Goal: Answer question/provide support

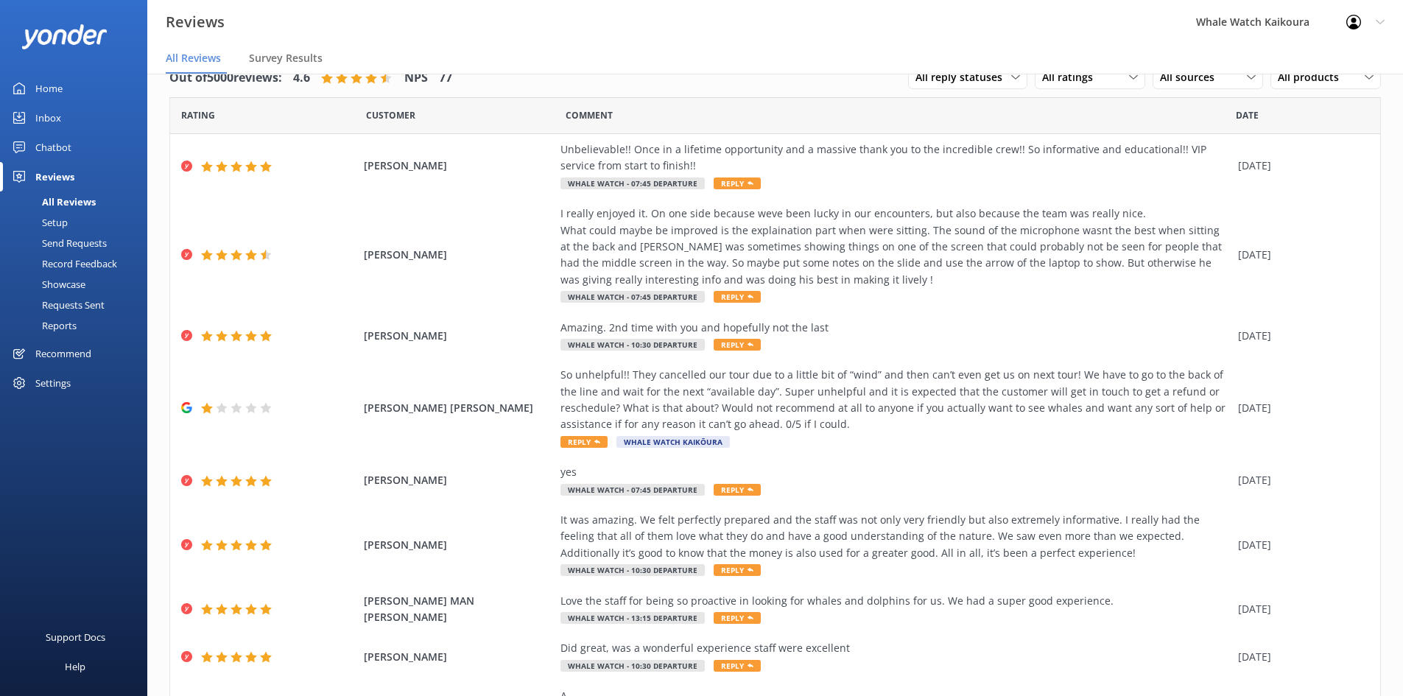
scroll to position [147, 0]
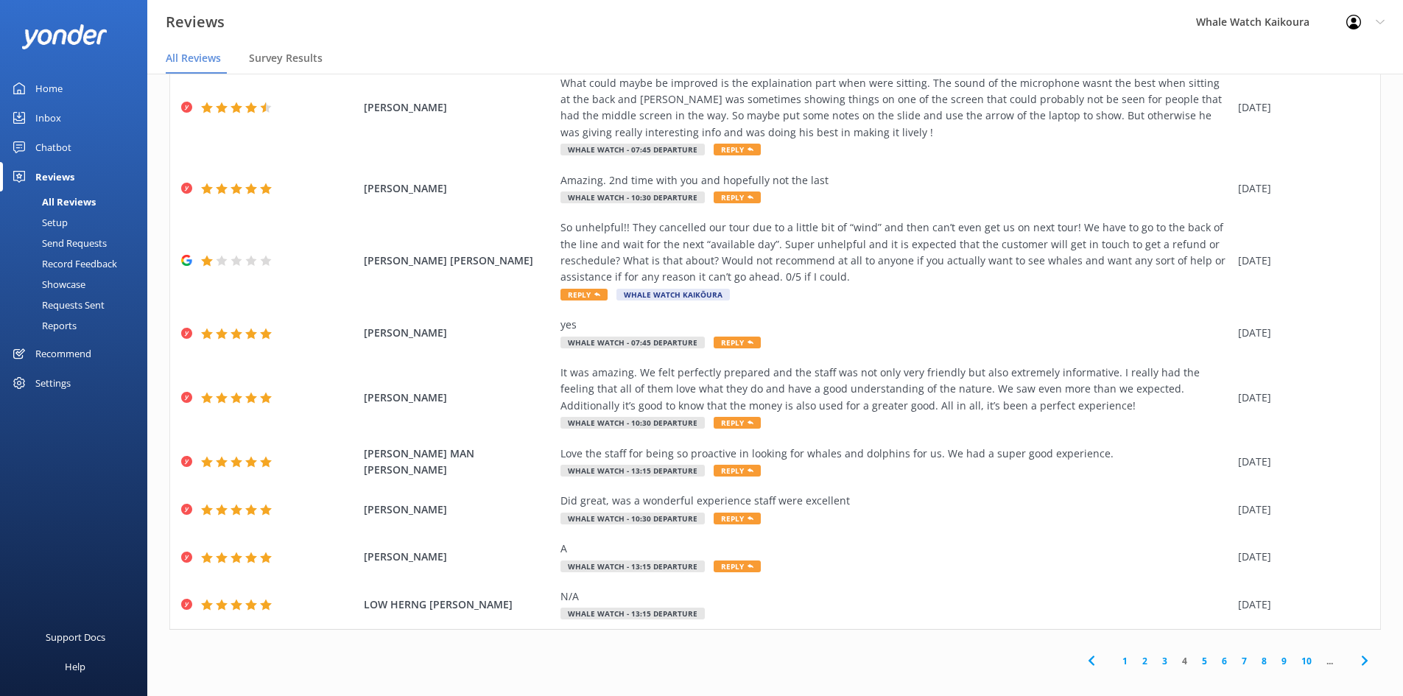
click at [46, 113] on div "Inbox" at bounding box center [48, 117] width 26 height 29
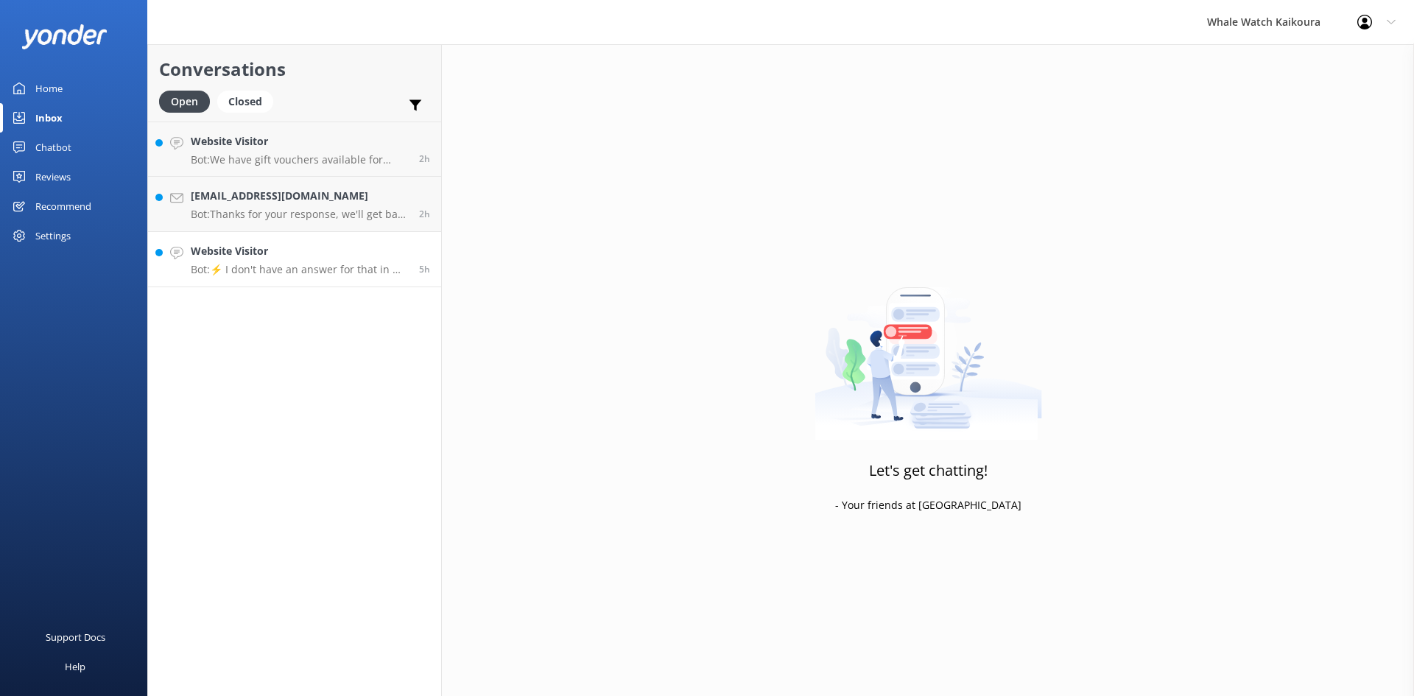
click at [310, 276] on link "Website Visitor Bot: ⚡ I don't have an answer for that in my knowledge base. Pl…" at bounding box center [294, 259] width 293 height 55
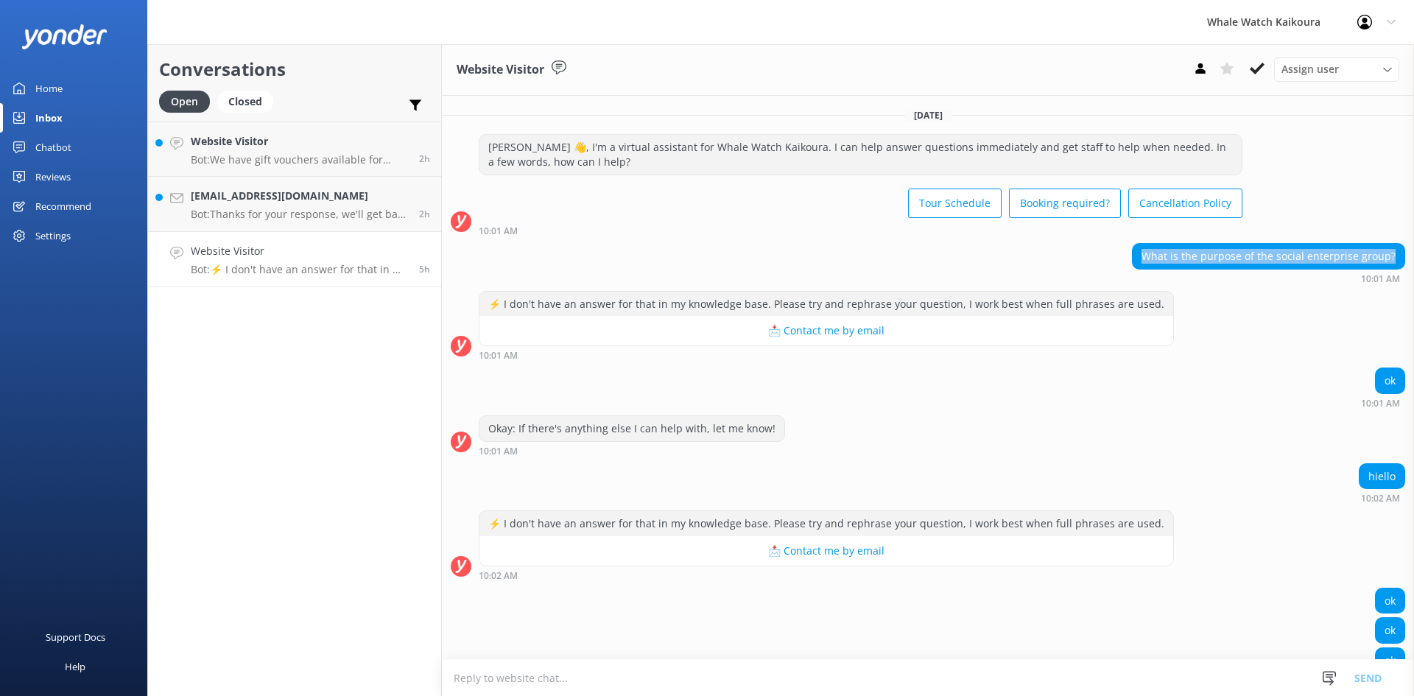
drag, startPoint x: 1139, startPoint y: 260, endPoint x: 1405, endPoint y: 256, distance: 265.9
click at [1402, 256] on div "[DATE] [PERSON_NAME] 👋, I'm a virtual assistant for Whale Watch Kaikoura. I can…" at bounding box center [928, 377] width 972 height 563
click at [1144, 261] on div "What is the purpose of the social enterprise group?" at bounding box center [1269, 256] width 272 height 25
drag, startPoint x: 1142, startPoint y: 256, endPoint x: 1413, endPoint y: 257, distance: 271.8
click at [1402, 257] on div "[DATE] [PERSON_NAME] 👋, I'm a virtual assistant for Whale Watch Kaikoura. I can…" at bounding box center [928, 377] width 972 height 563
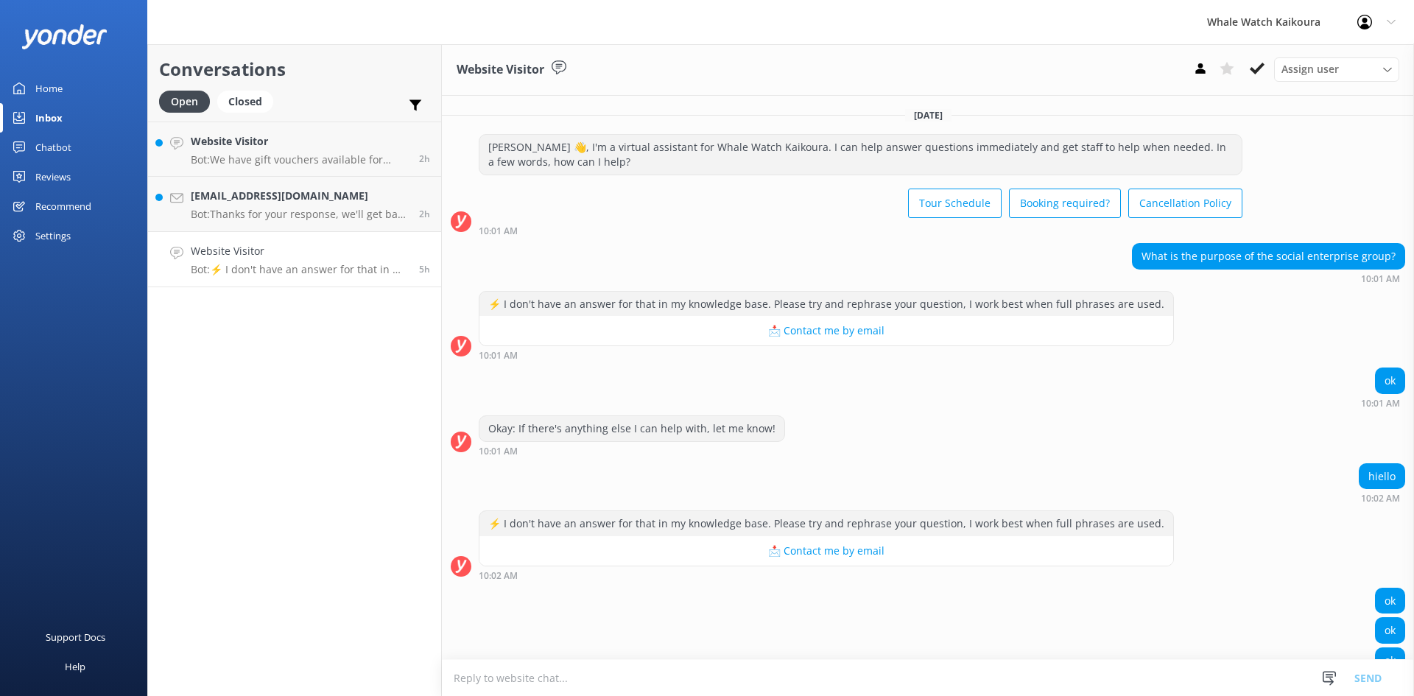
drag, startPoint x: 1285, startPoint y: 319, endPoint x: 800, endPoint y: 320, distance: 484.6
click at [1279, 319] on div "⚡ I don't have an answer for that in my knowledge base. Please try and rephrase…" at bounding box center [928, 326] width 972 height 70
click at [298, 157] on p "Bot: We have gift vouchers available for purchase on our website at [URL][DOMAI…" at bounding box center [299, 159] width 217 height 13
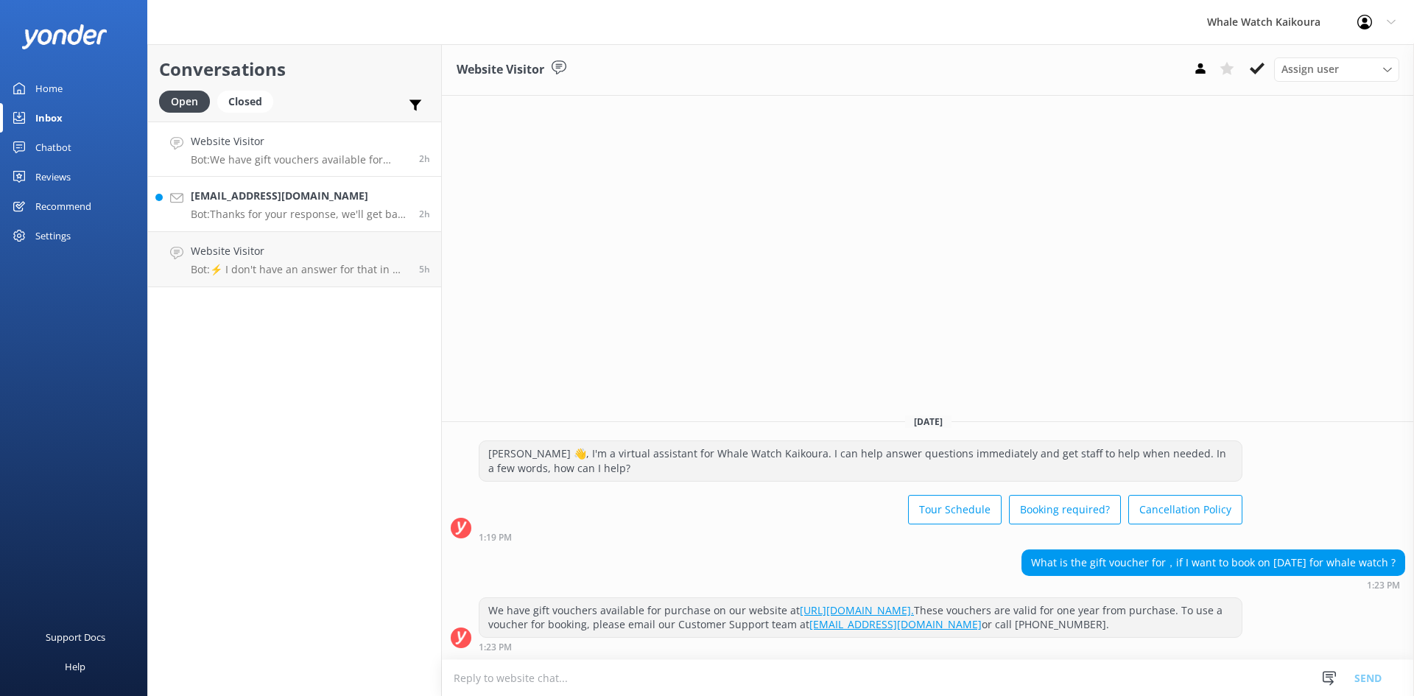
click at [276, 202] on h4 "[EMAIL_ADDRESS][DOMAIN_NAME]" at bounding box center [299, 196] width 217 height 16
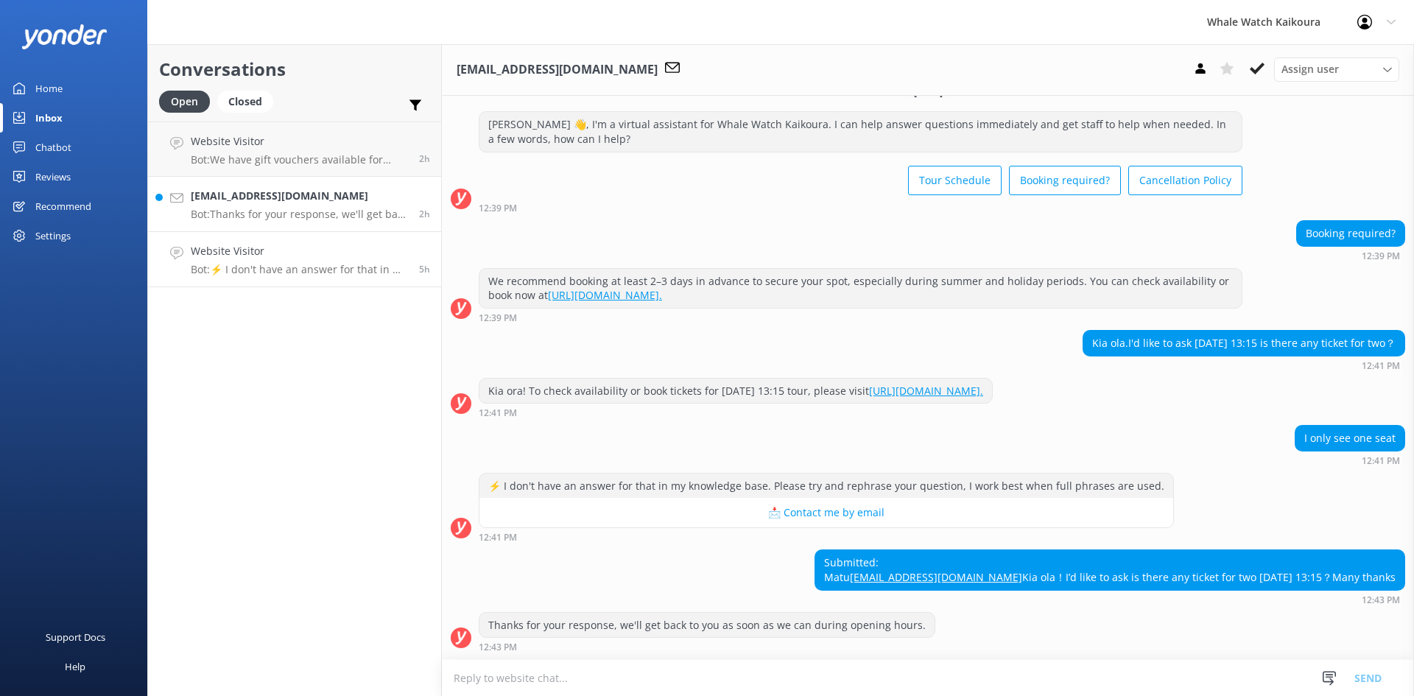
click at [281, 247] on h4 "Website Visitor" at bounding box center [299, 251] width 217 height 16
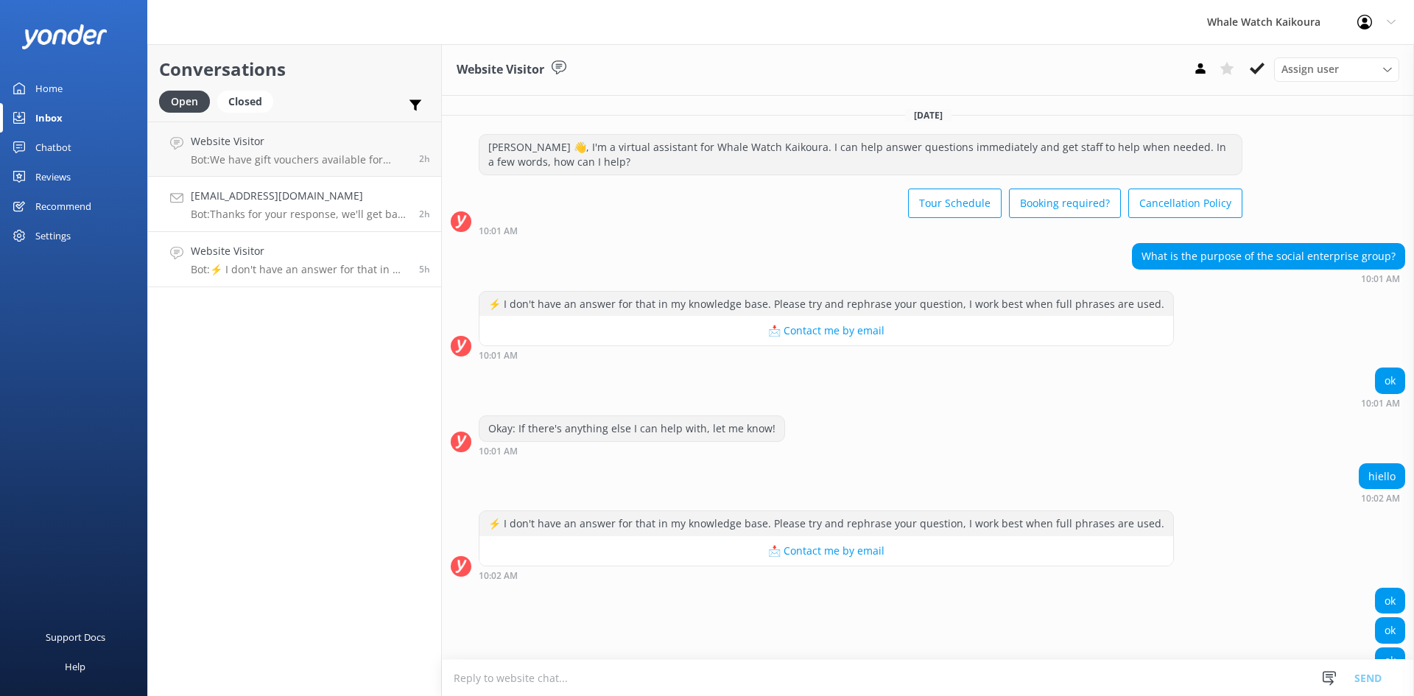
click at [286, 192] on h4 "[EMAIL_ADDRESS][DOMAIN_NAME]" at bounding box center [299, 196] width 217 height 16
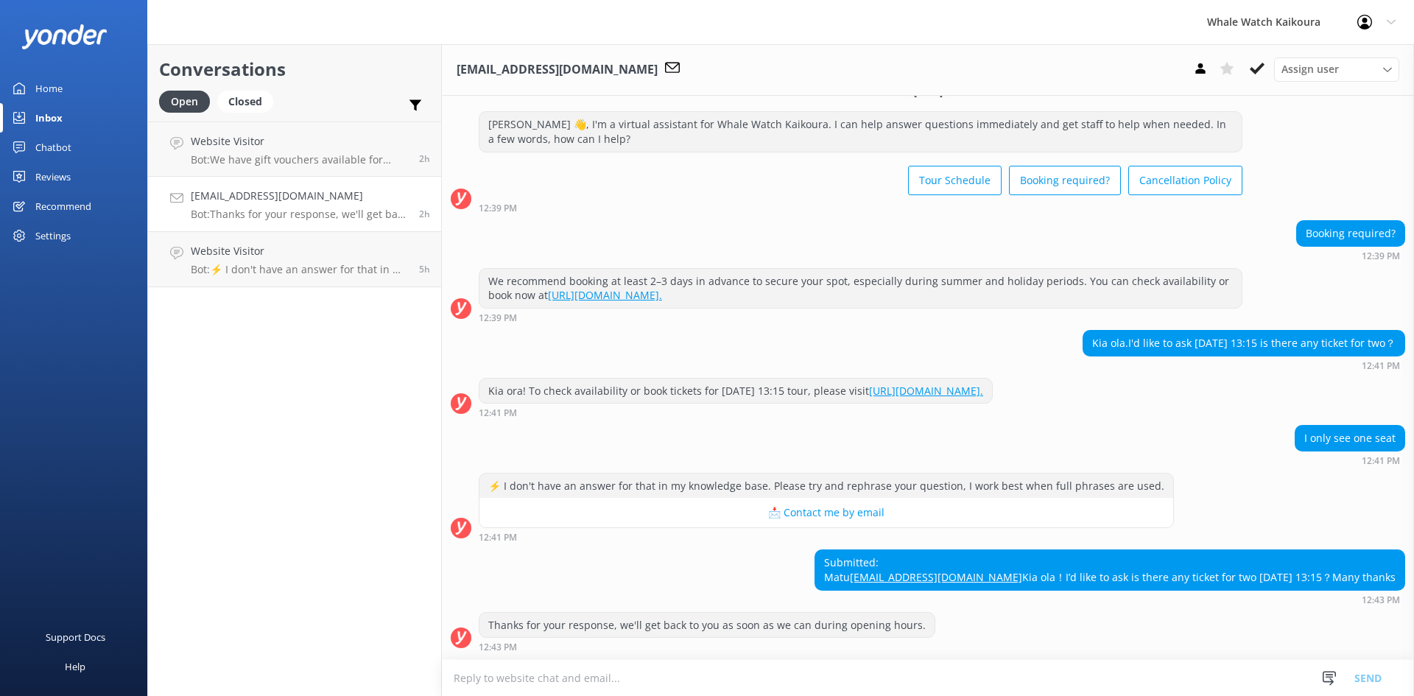
scroll to position [52, 0]
drag, startPoint x: 1298, startPoint y: 410, endPoint x: 1404, endPoint y: 408, distance: 106.1
click at [1402, 408] on div "[DATE] [PERSON_NAME] 👋, I'm a virtual assistant for Whale Watch Kaikoura. I can…" at bounding box center [928, 377] width 972 height 563
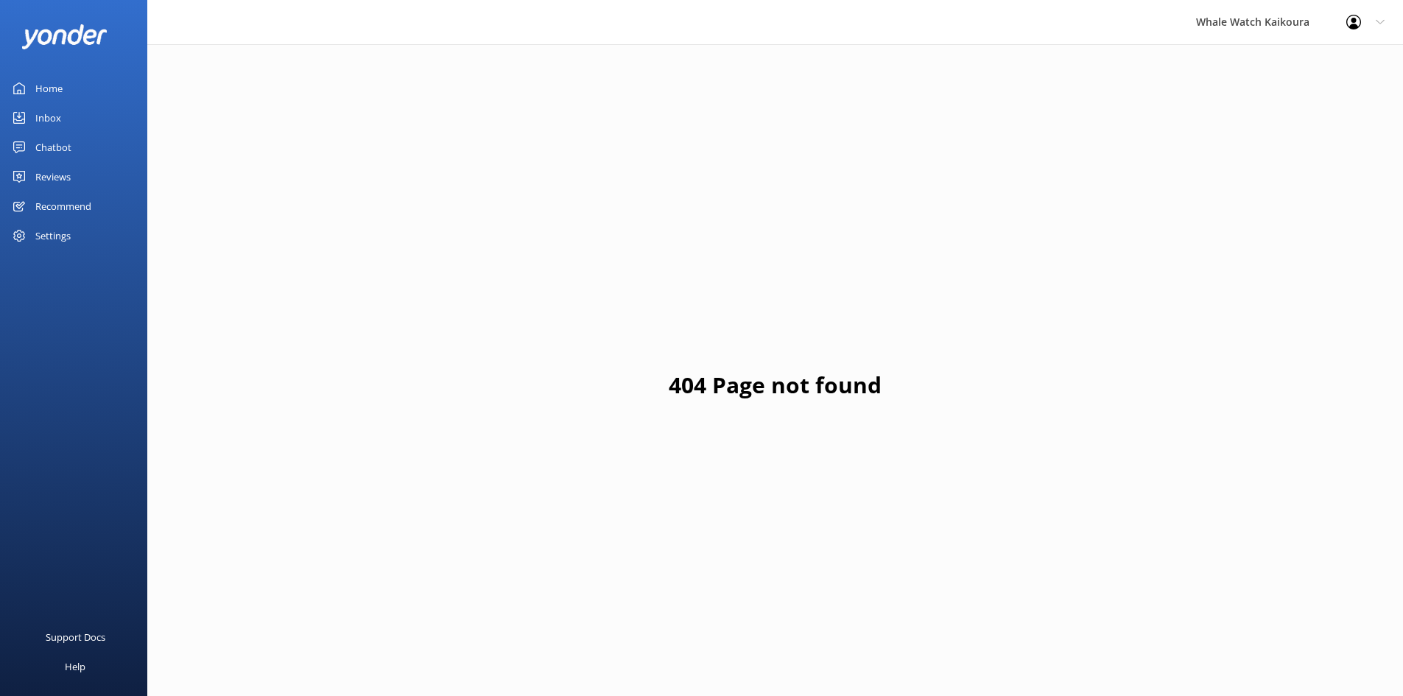
click at [42, 113] on div "Inbox" at bounding box center [48, 117] width 26 height 29
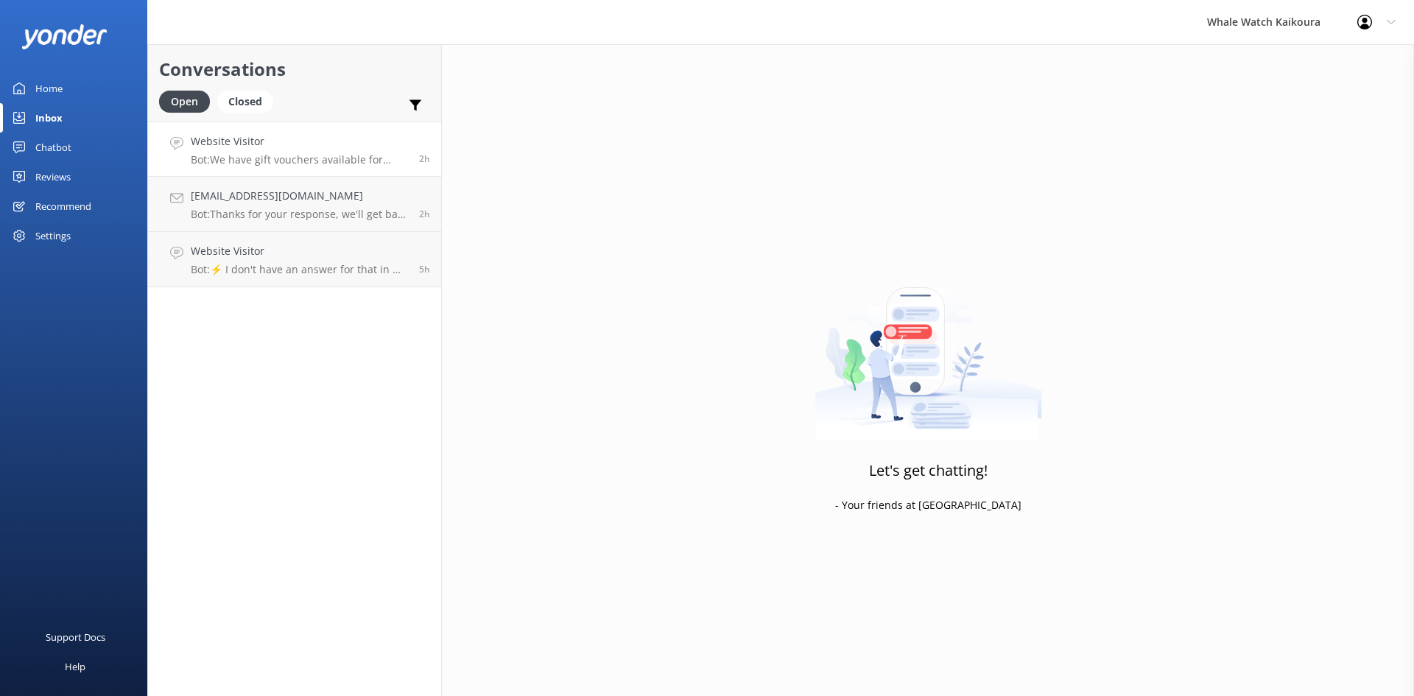
click at [264, 155] on p "Bot: We have gift vouchers available for purchase on our website at [URL][DOMAI…" at bounding box center [299, 159] width 217 height 13
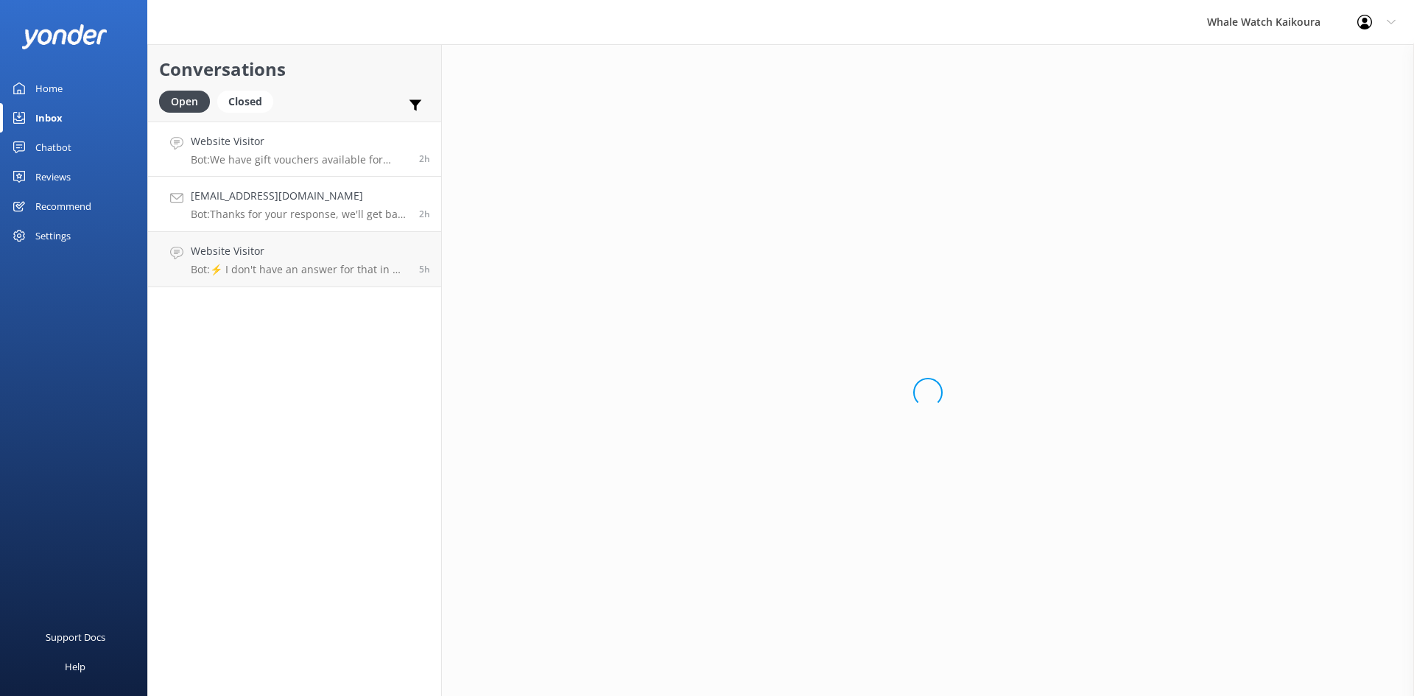
click at [258, 208] on p "Bot: Thanks for your response, we'll get back to you as soon as we can during o…" at bounding box center [299, 214] width 217 height 13
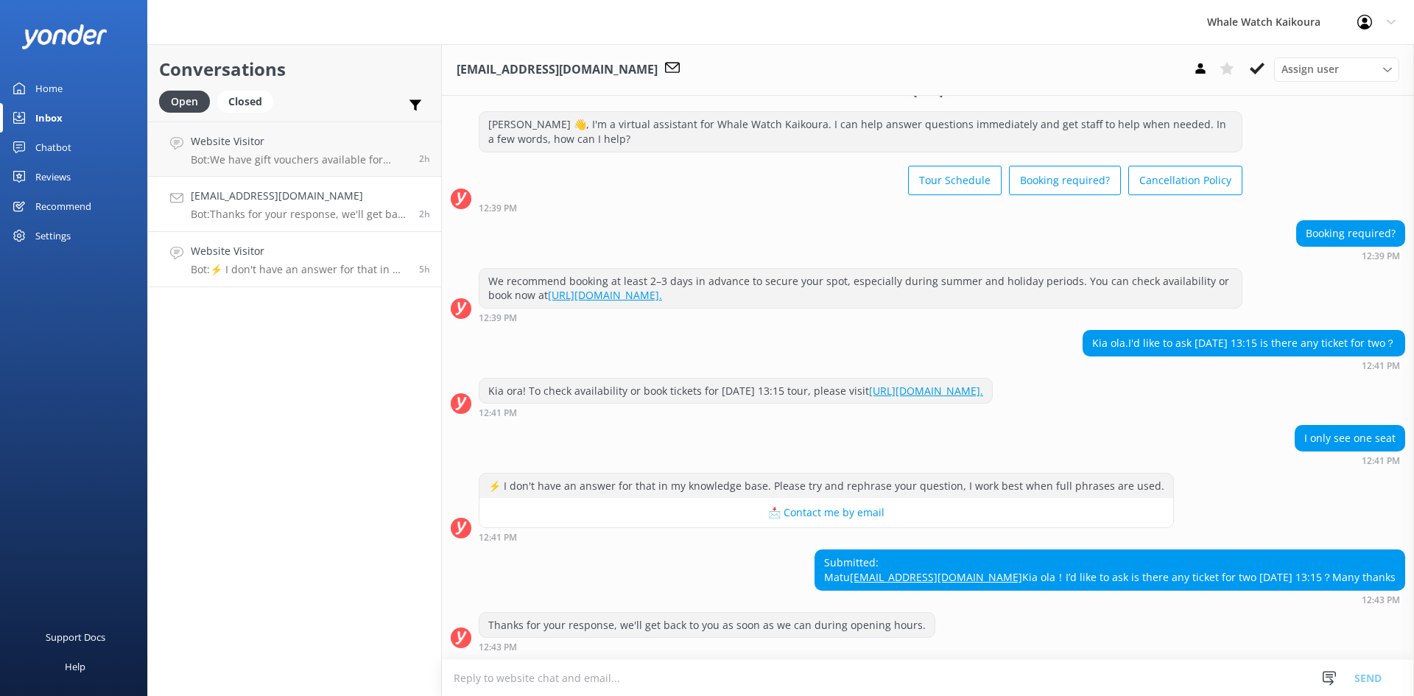
scroll to position [52, 0]
click at [264, 256] on h4 "Website Visitor" at bounding box center [299, 251] width 217 height 16
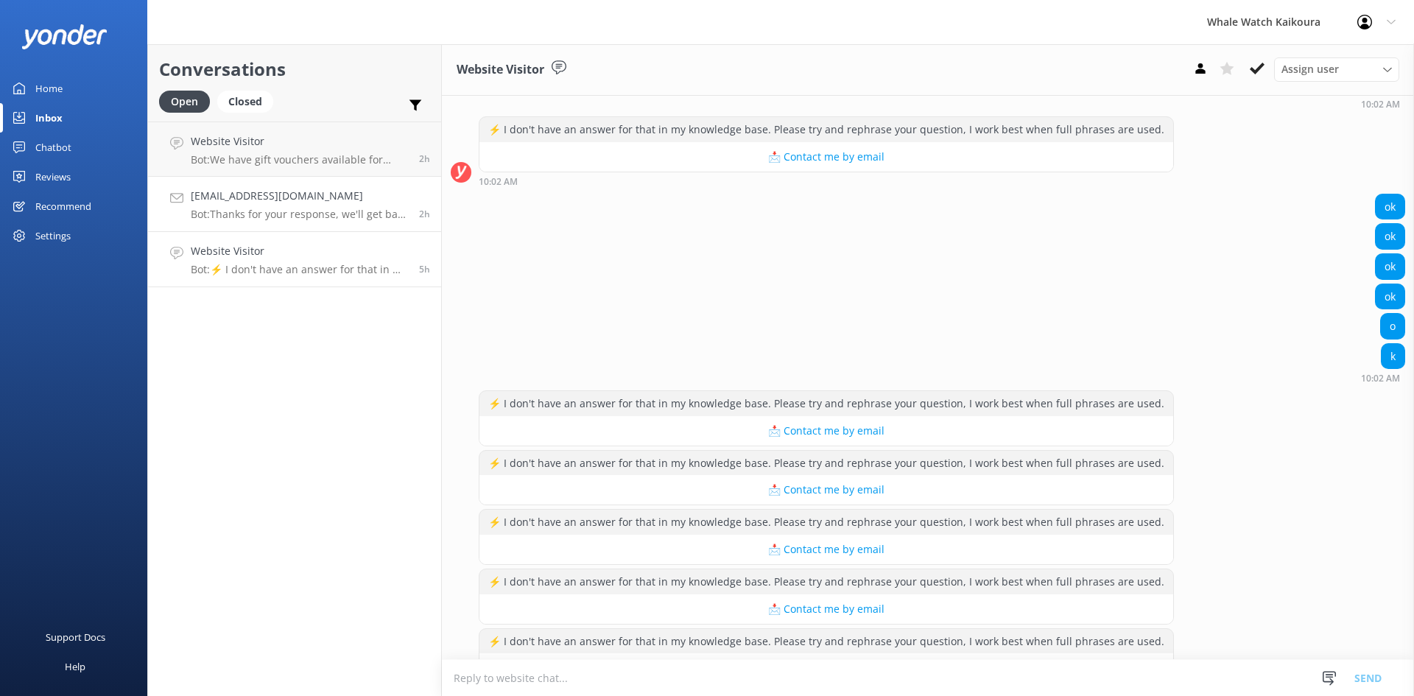
click at [274, 224] on link "[EMAIL_ADDRESS][DOMAIN_NAME] Bot: Thanks for your response, we'll get back to y…" at bounding box center [294, 204] width 293 height 55
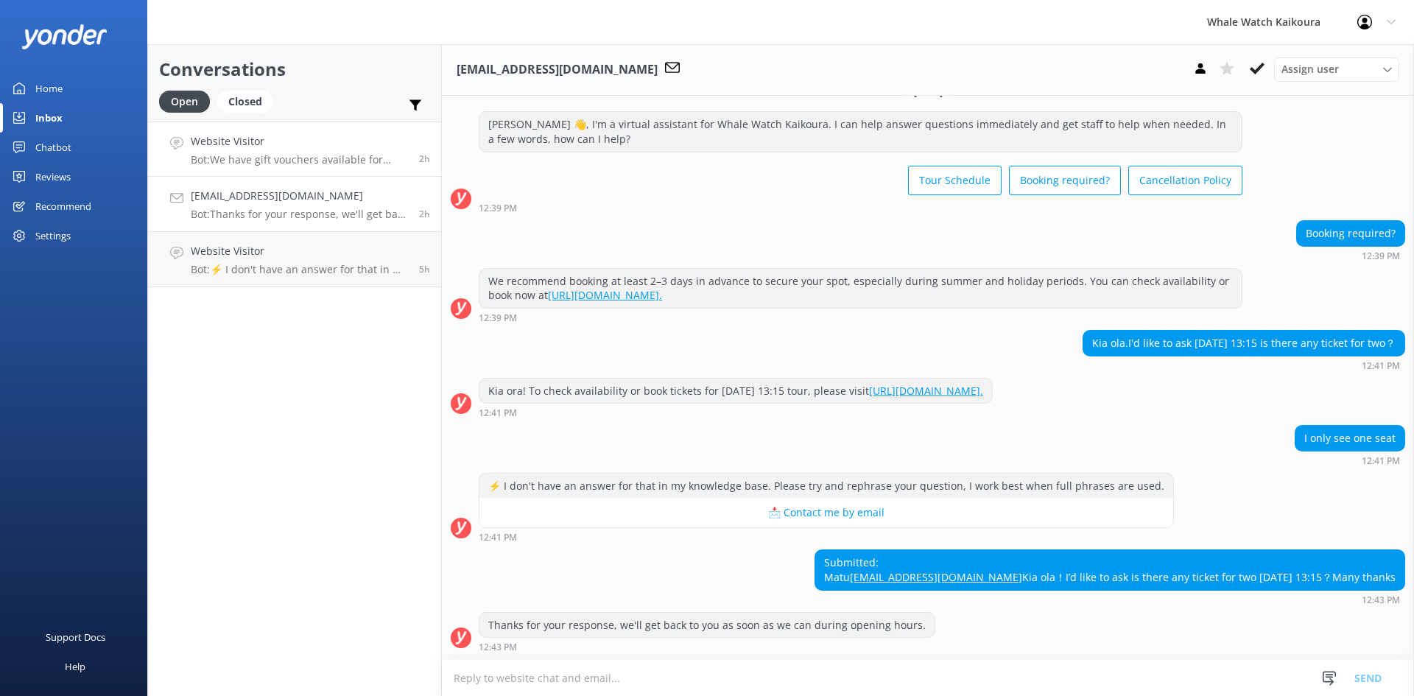
click at [301, 160] on p "Bot: We have gift vouchers available for purchase on our website at [URL][DOMAI…" at bounding box center [299, 159] width 217 height 13
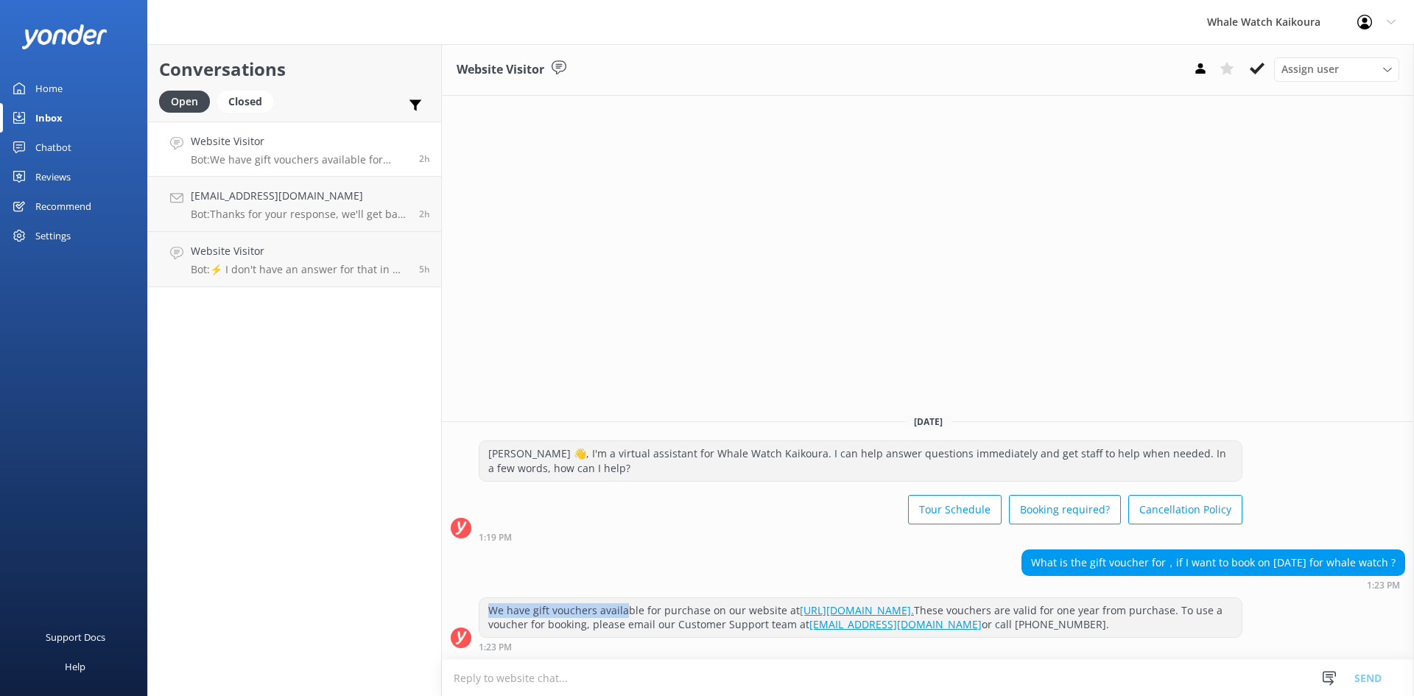
drag, startPoint x: 490, startPoint y: 607, endPoint x: 681, endPoint y: 567, distance: 194.9
click at [681, 567] on div "Today Kia Ora 👋, I'm a virtual assistant for Whale Watch Kaikoura. I can help a…" at bounding box center [928, 530] width 972 height 257
click at [672, 548] on div "Kia Ora 👋, I'm a virtual assistant for Whale Watch Kaikoura. I can help answer …" at bounding box center [928, 494] width 972 height 109
drag, startPoint x: 1015, startPoint y: 560, endPoint x: 1043, endPoint y: 560, distance: 28.0
click at [1041, 560] on div "What is the gift voucher for，if I want to book on [DATE] for whale watch ?" at bounding box center [1213, 562] width 382 height 25
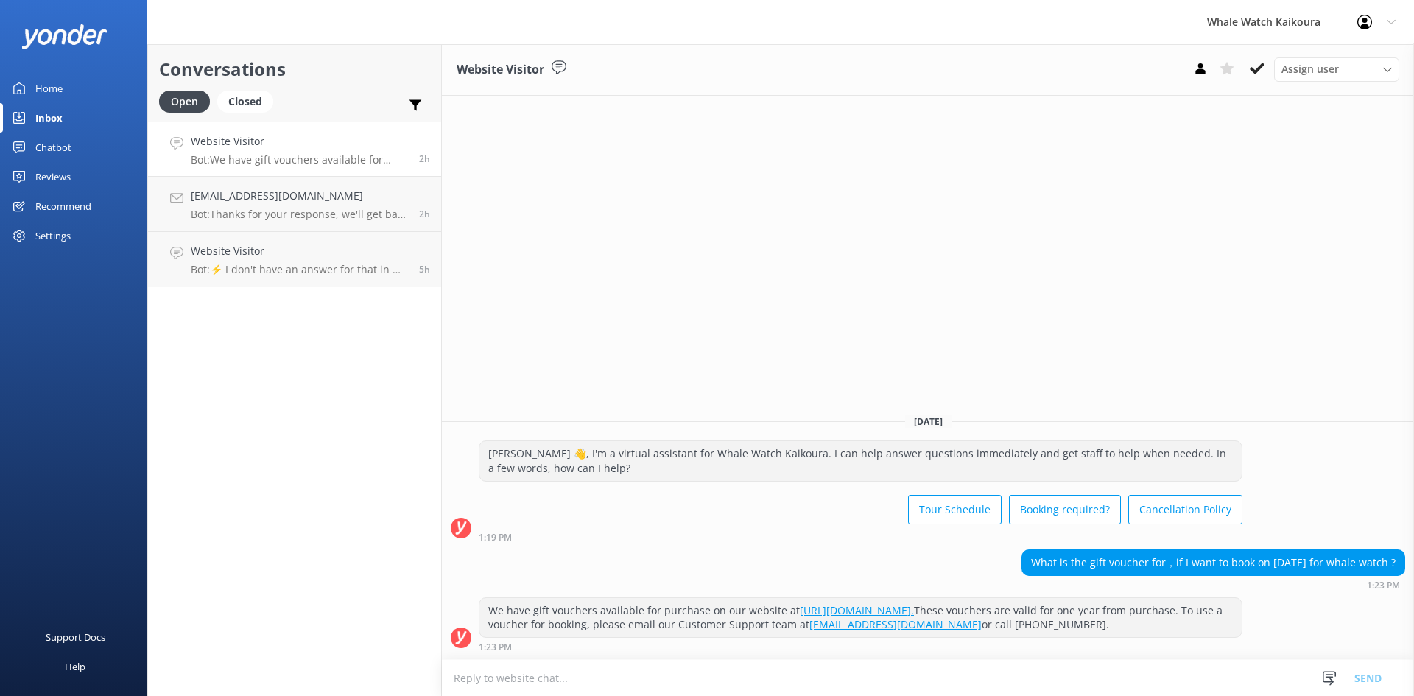
click at [370, 379] on div "Conversations Open Closed Important Assigned to me Unassigned Website Visitor B…" at bounding box center [294, 370] width 295 height 652
click at [35, 176] on link "Reviews" at bounding box center [73, 176] width 147 height 29
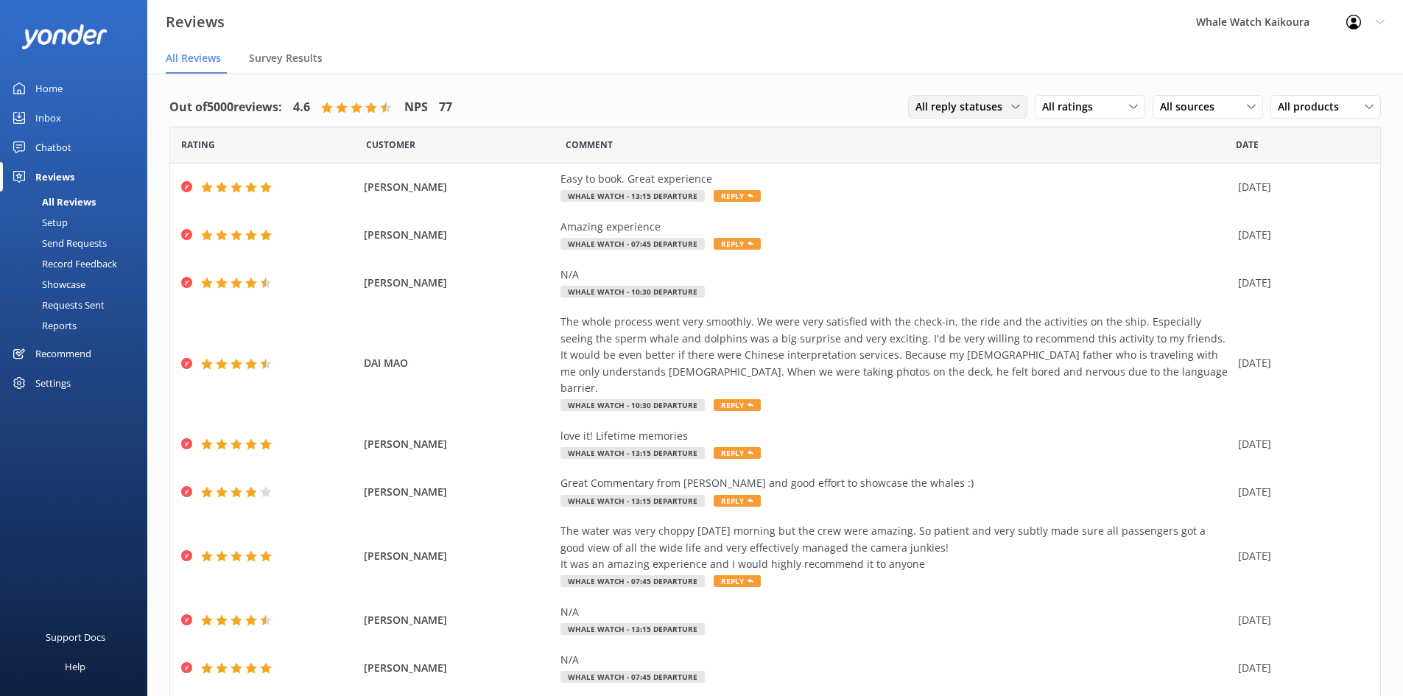
click at [931, 106] on span "All reply statuses" at bounding box center [964, 107] width 96 height 16
click at [950, 109] on span "All reply statuses" at bounding box center [964, 107] width 96 height 16
click at [1077, 110] on span "All ratings" at bounding box center [1072, 107] width 60 height 16
click at [1080, 110] on span "All ratings" at bounding box center [1072, 107] width 60 height 16
click at [48, 90] on div "Home" at bounding box center [48, 88] width 27 height 29
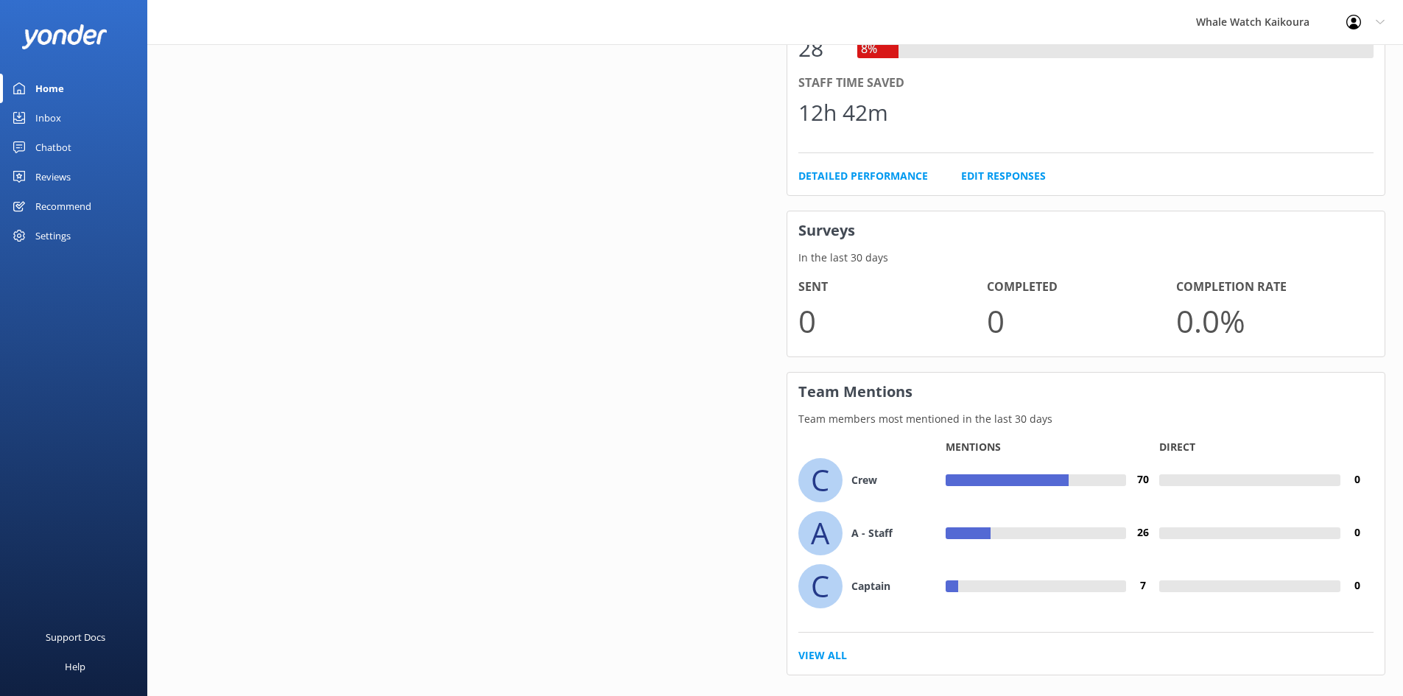
scroll to position [955, 0]
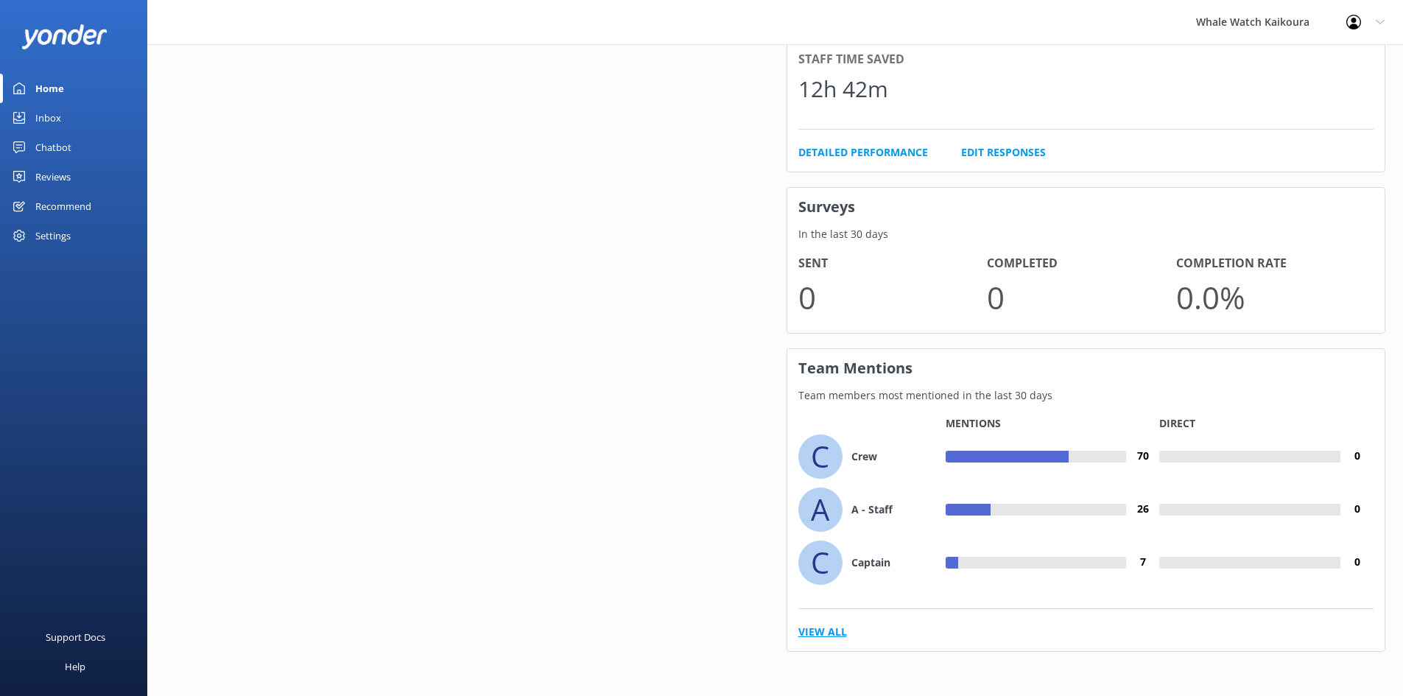
click at [828, 635] on link "View All" at bounding box center [822, 632] width 49 height 16
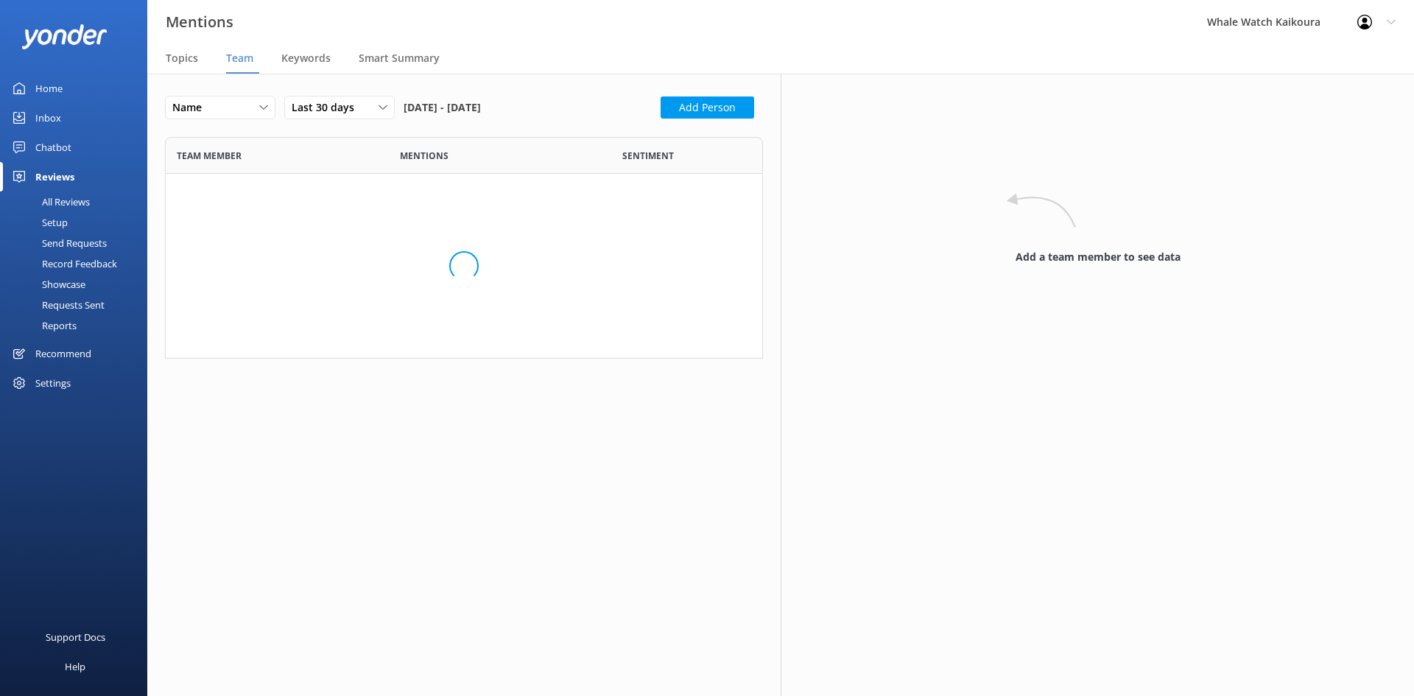
scroll to position [1735, 576]
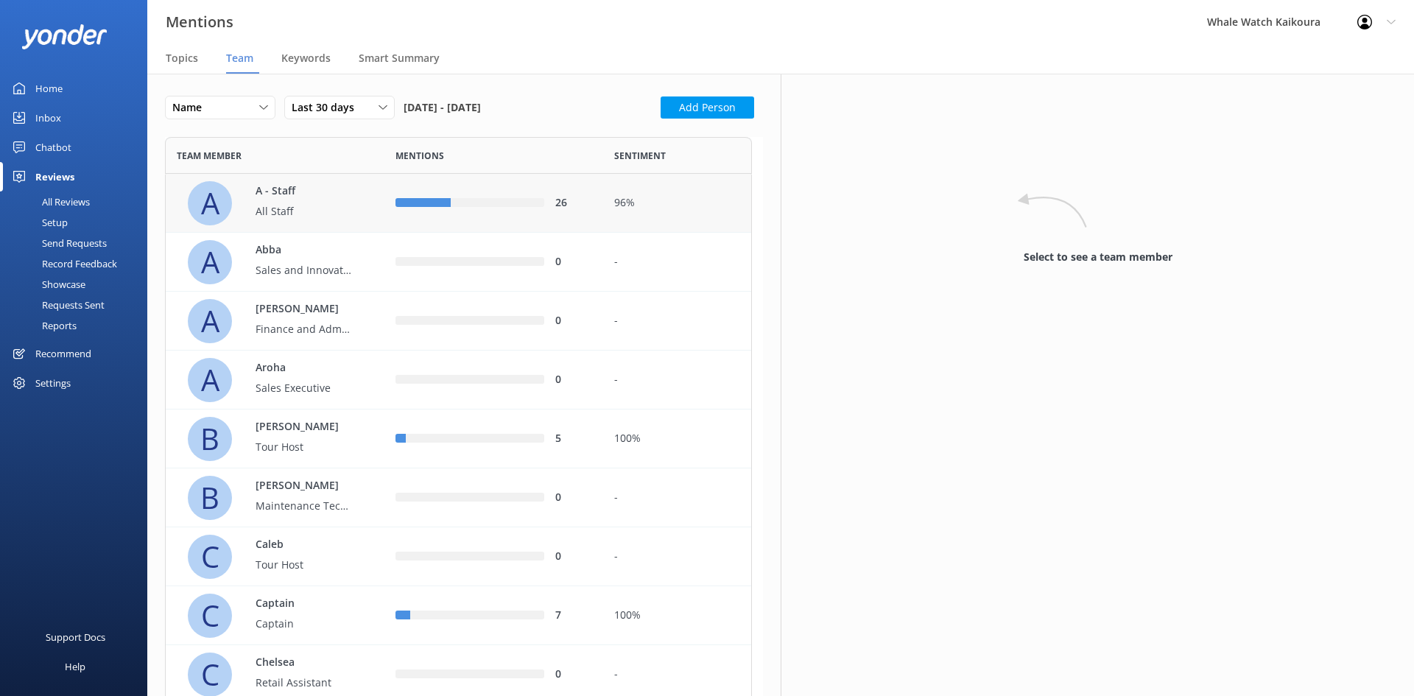
click at [328, 214] on p "All Staff" at bounding box center [304, 211] width 96 height 16
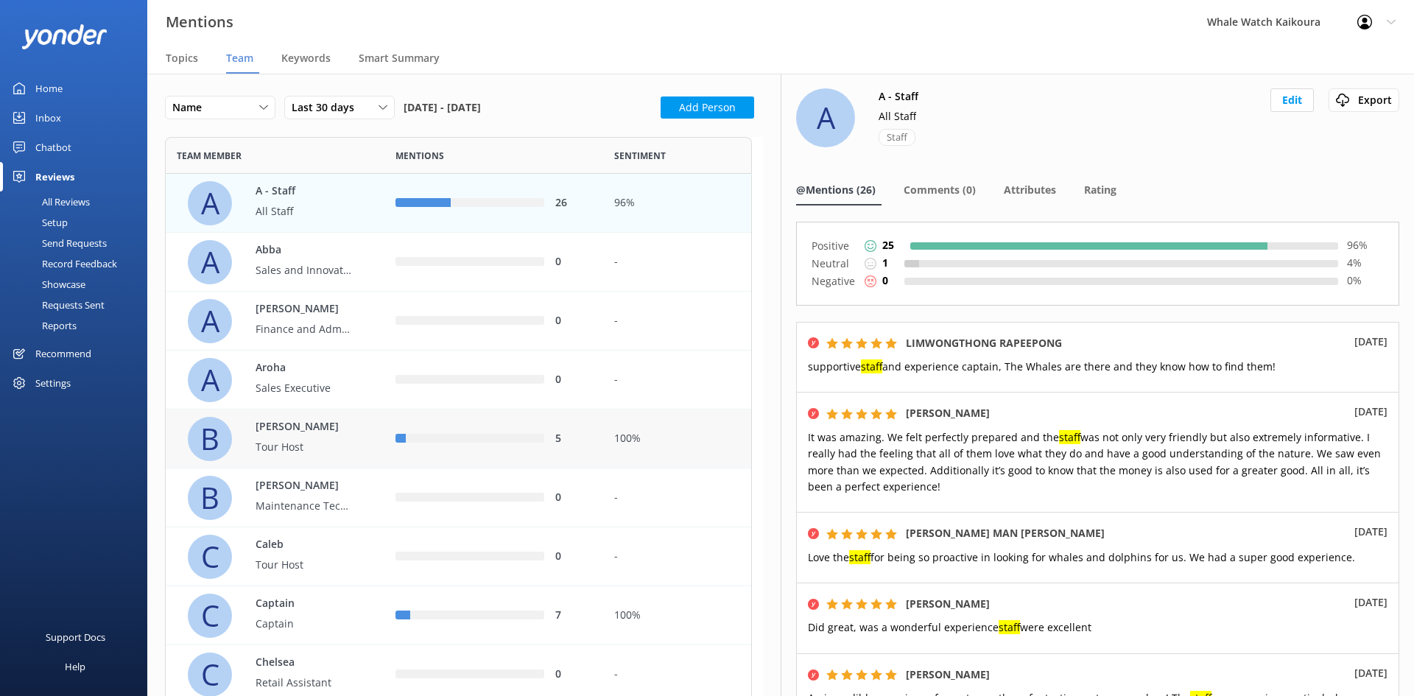
click at [281, 434] on p "Billy" at bounding box center [304, 427] width 96 height 16
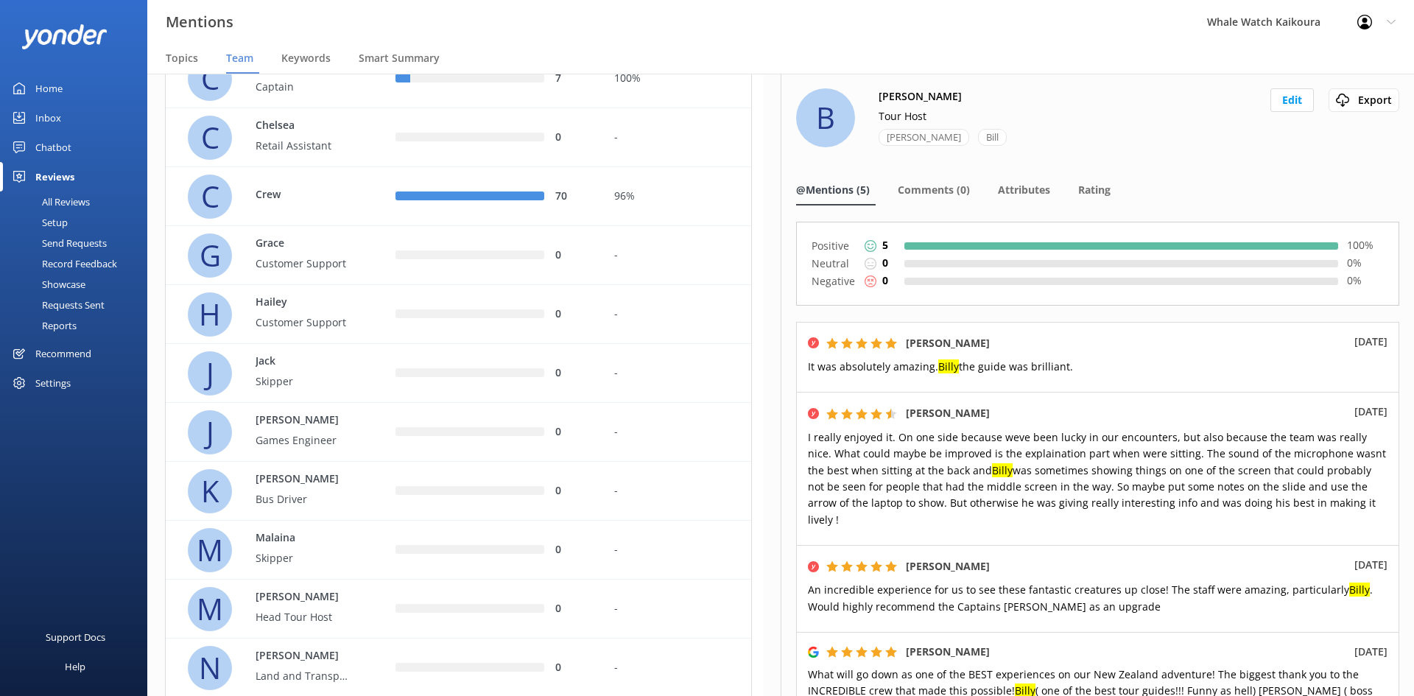
scroll to position [552, 0]
